Goal: Navigation & Orientation: Go to known website

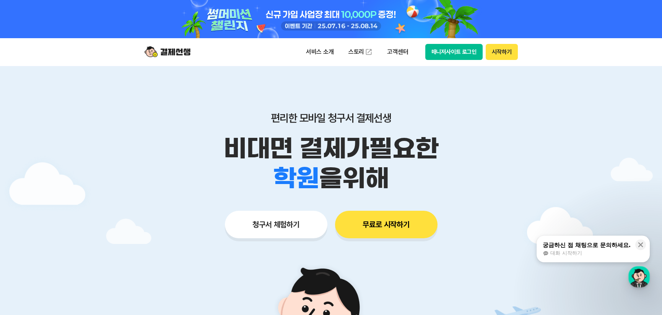
click at [449, 54] on button "매니저사이트 로그인" at bounding box center [454, 52] width 58 height 16
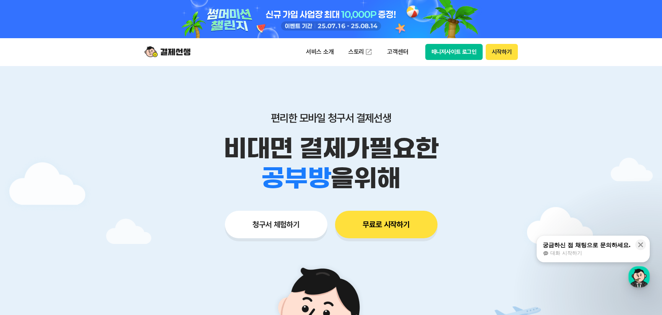
click at [495, 52] on button "시작하기" at bounding box center [501, 52] width 32 height 16
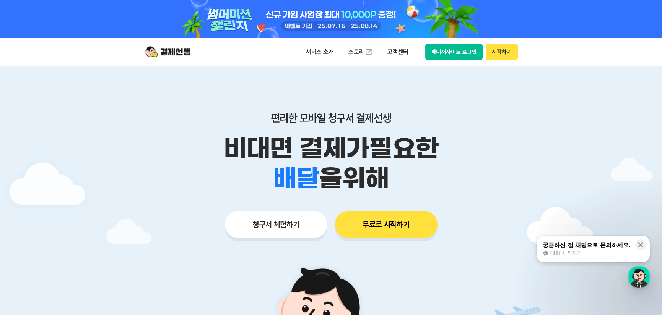
click at [445, 53] on button "매니저사이트 로그인" at bounding box center [454, 52] width 58 height 16
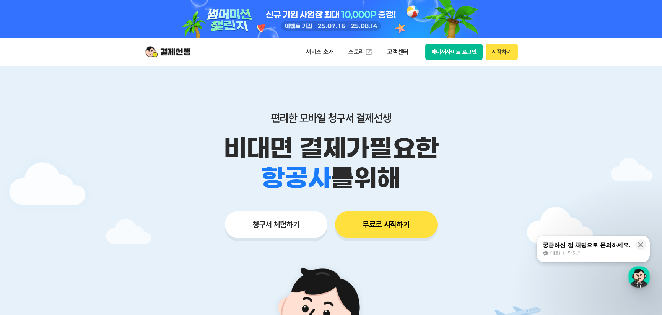
click at [454, 53] on button "매니저사이트 로그인" at bounding box center [454, 52] width 58 height 16
